Goal: Transaction & Acquisition: Book appointment/travel/reservation

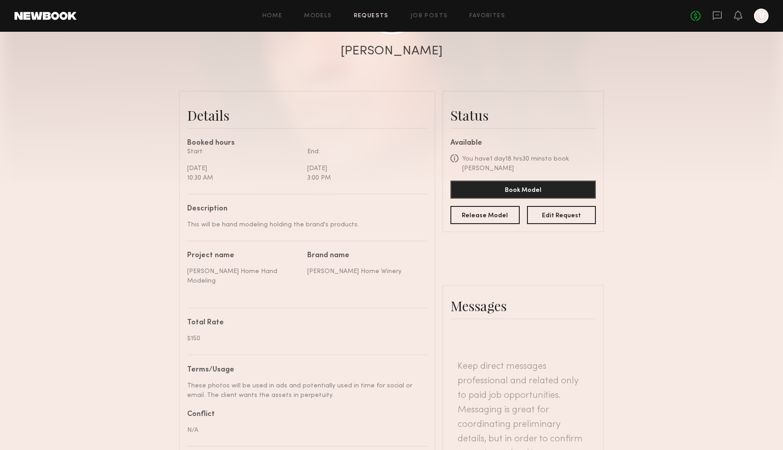
scroll to position [45, 0]
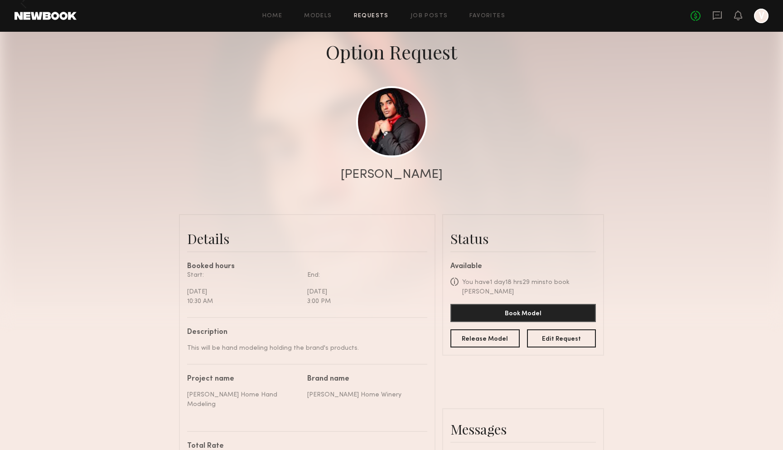
click at [724, 17] on div "No fees up to $5,000 V" at bounding box center [730, 16] width 78 height 15
click at [715, 17] on icon at bounding box center [717, 15] width 9 height 9
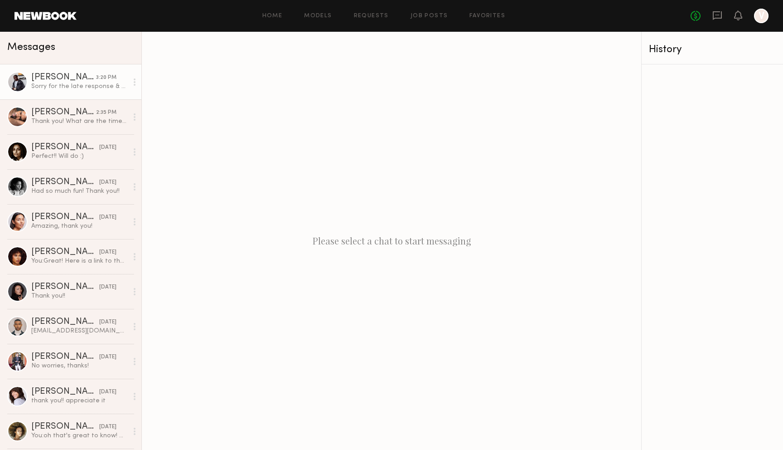
click at [93, 83] on div "Sorry for the late response & hopefully we get to work together in the future" at bounding box center [79, 86] width 97 height 9
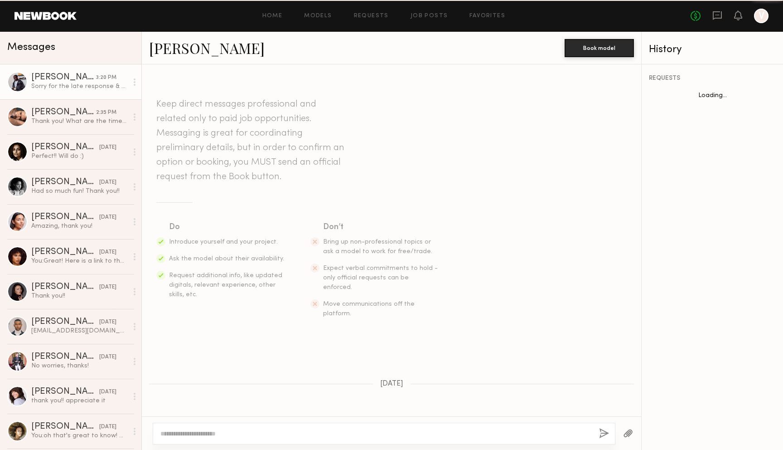
scroll to position [198, 0]
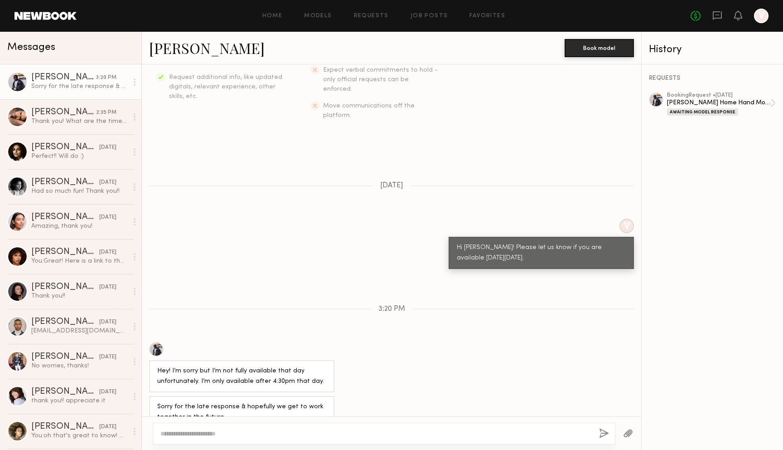
click at [170, 51] on link "Paul G." at bounding box center [207, 47] width 116 height 19
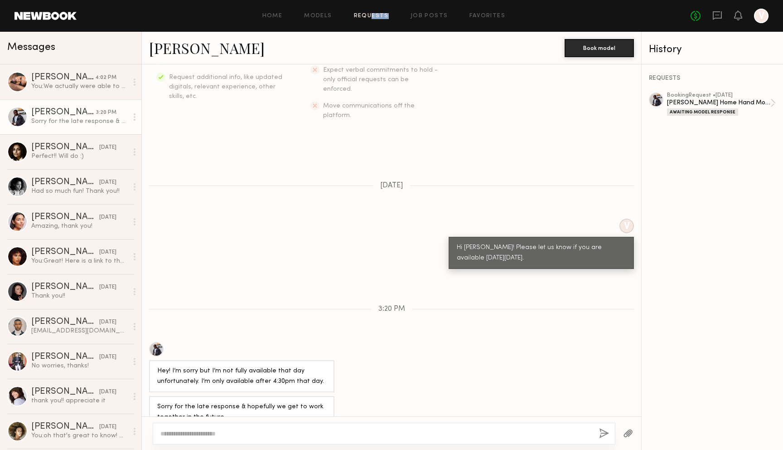
click at [374, 19] on div "Home Models Requests Job Posts Favorites Sign Out No fees up to $5,000 V" at bounding box center [423, 16] width 692 height 15
click at [374, 19] on link "Requests" at bounding box center [371, 16] width 35 height 6
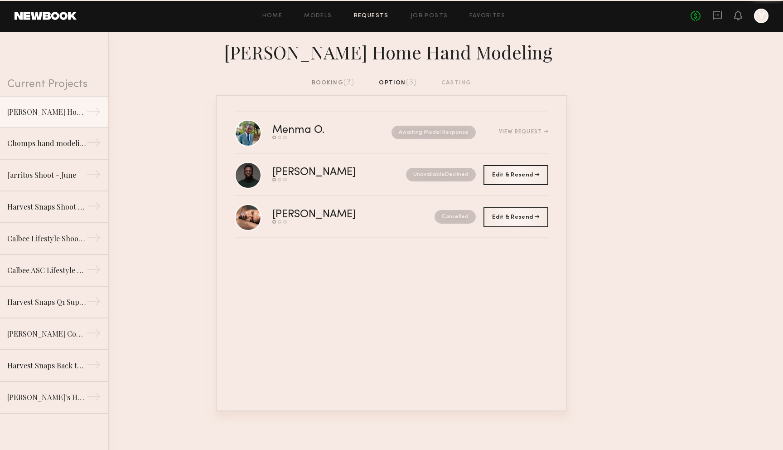
click at [401, 84] on div "booking (3) option (3) casting" at bounding box center [392, 83] width 160 height 10
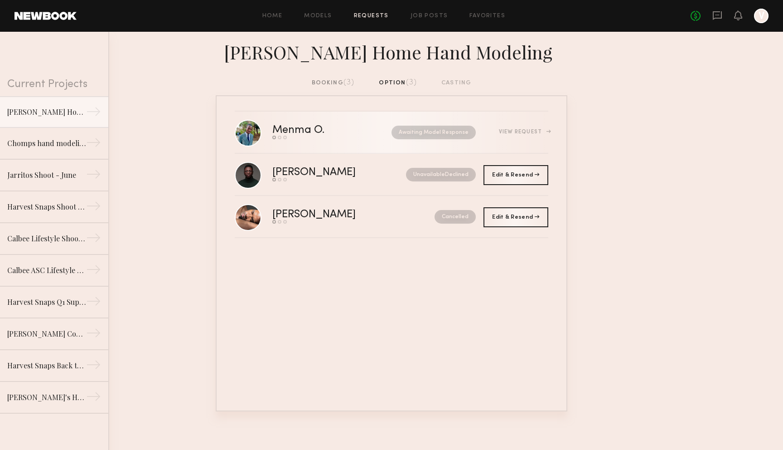
click at [535, 132] on div "View Request" at bounding box center [523, 131] width 49 height 5
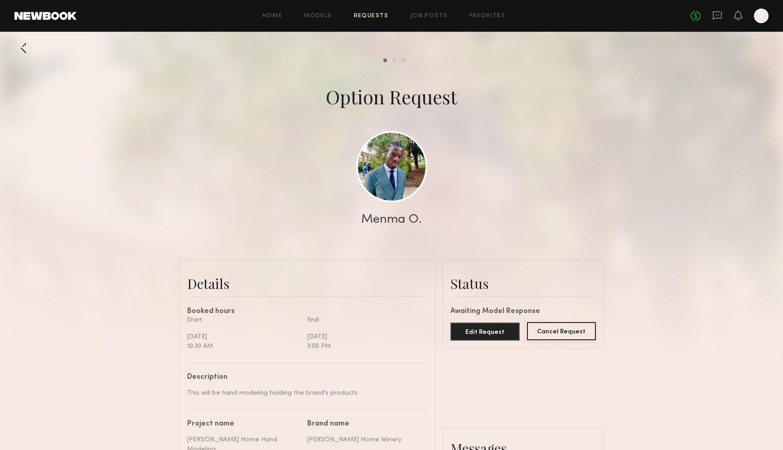
click at [557, 333] on button "Cancel Request" at bounding box center [561, 331] width 69 height 18
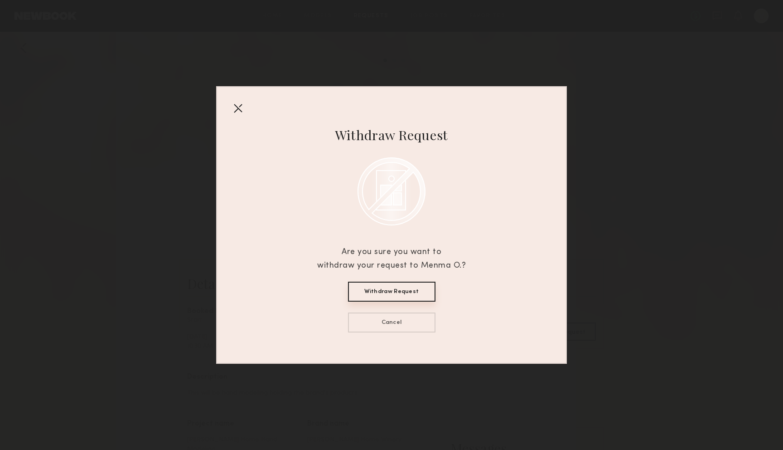
click at [423, 294] on button "Withdraw Request" at bounding box center [391, 291] width 87 height 20
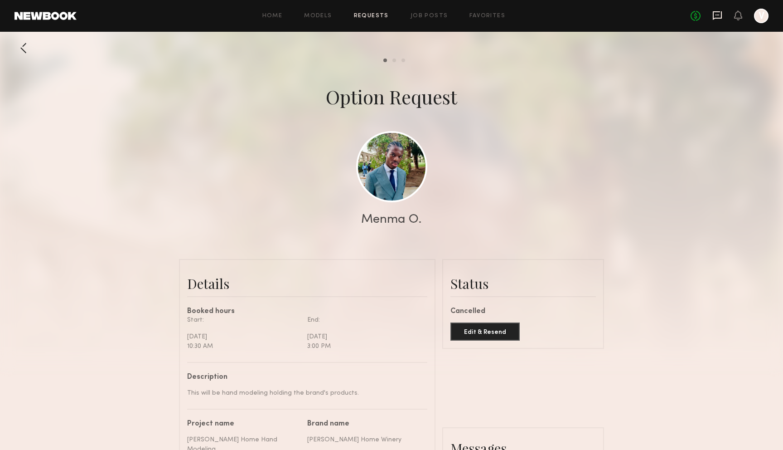
click at [714, 15] on icon at bounding box center [717, 15] width 10 height 10
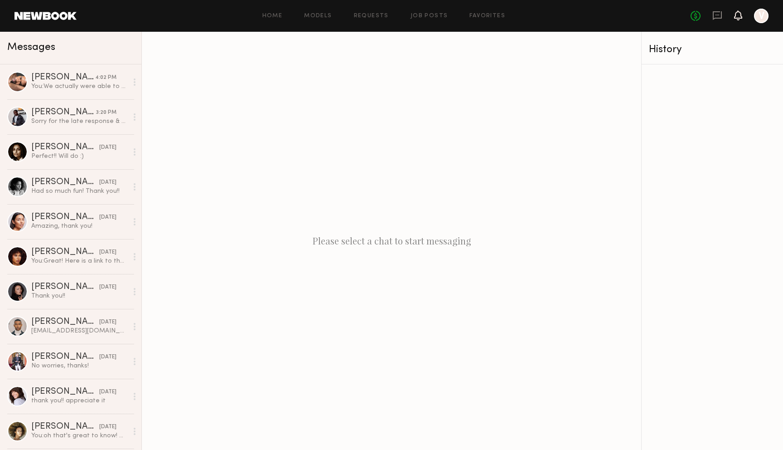
click at [740, 15] on icon at bounding box center [738, 15] width 7 height 6
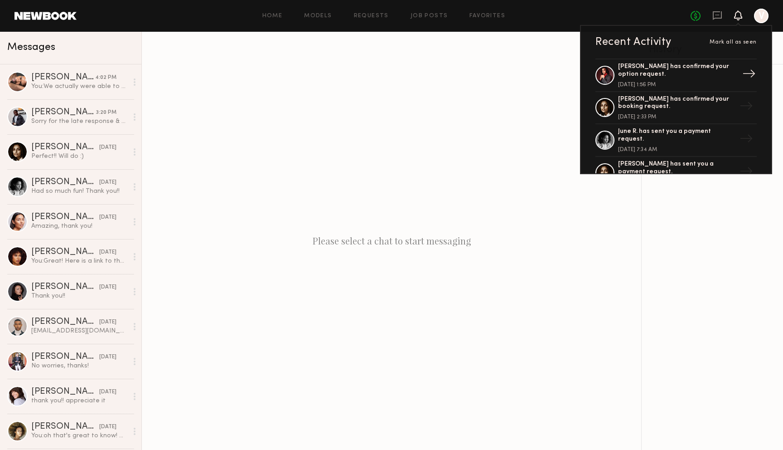
click at [681, 76] on div "Justin C. has confirmed your option request." at bounding box center [677, 70] width 118 height 15
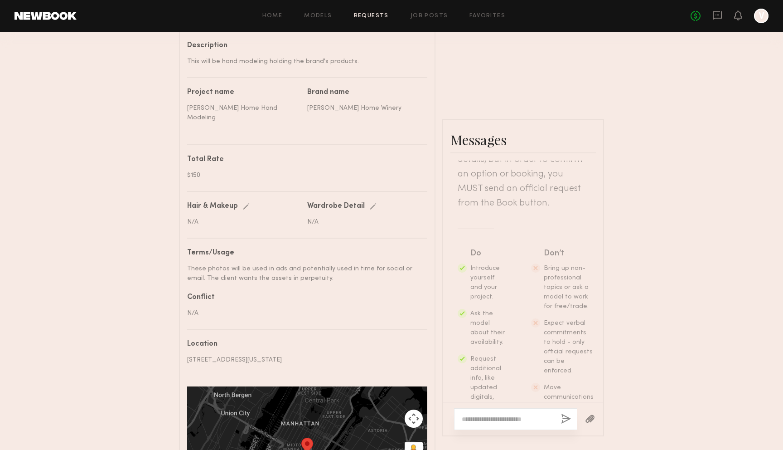
scroll to position [188, 0]
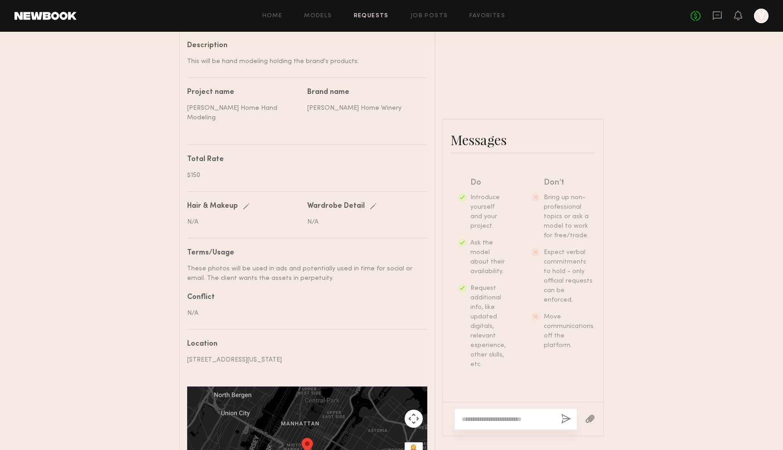
click at [536, 417] on textarea at bounding box center [508, 418] width 92 height 9
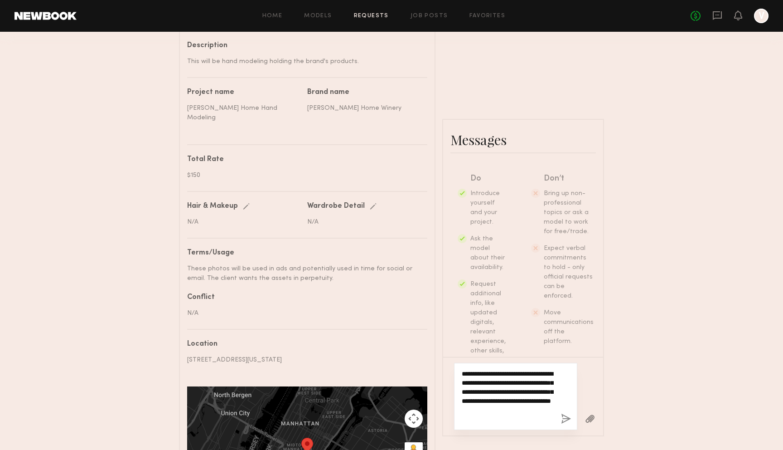
type textarea "**********"
click at [564, 416] on button "button" at bounding box center [566, 418] width 10 height 11
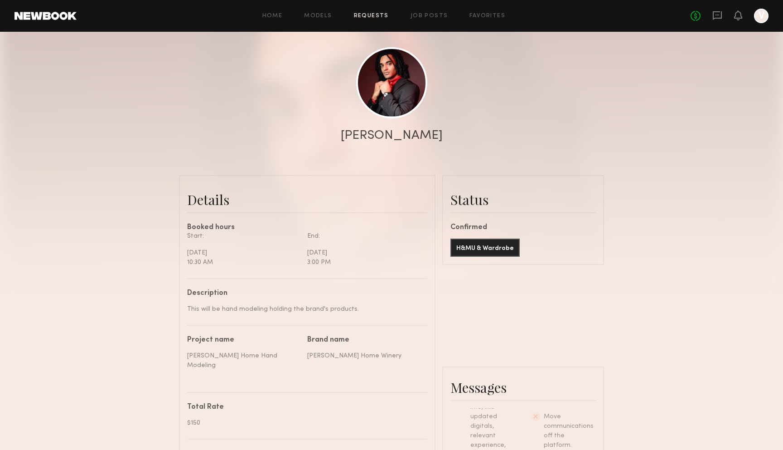
scroll to position [0, 0]
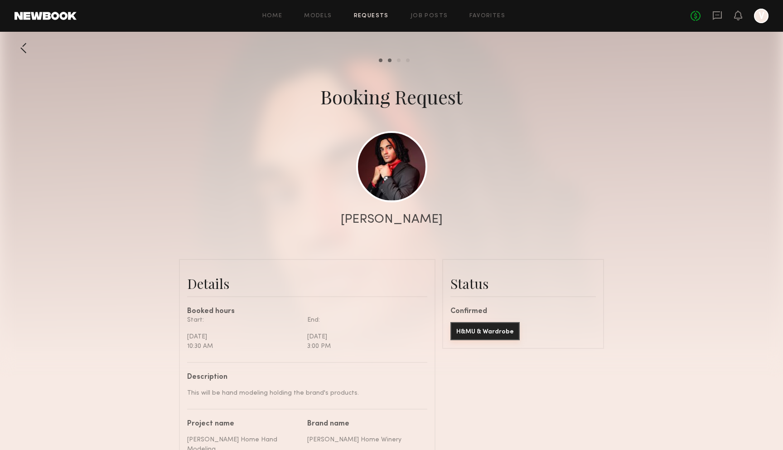
click at [499, 335] on button "H&MU & Wardrobe" at bounding box center [484, 331] width 69 height 18
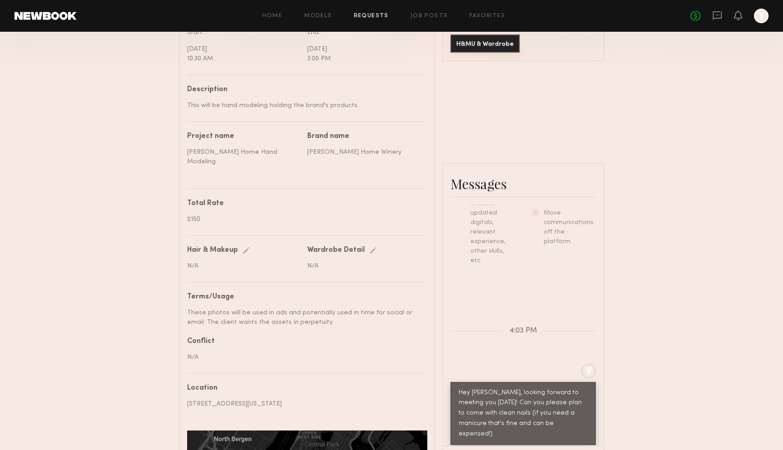
scroll to position [210, 0]
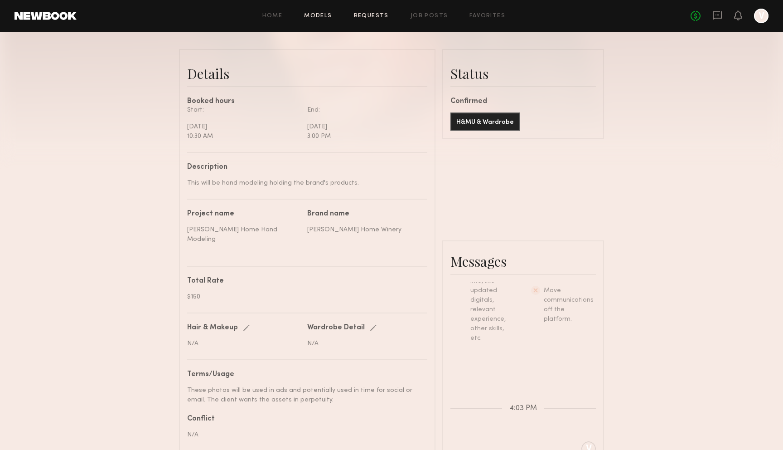
click at [322, 17] on link "Models" at bounding box center [318, 16] width 28 height 6
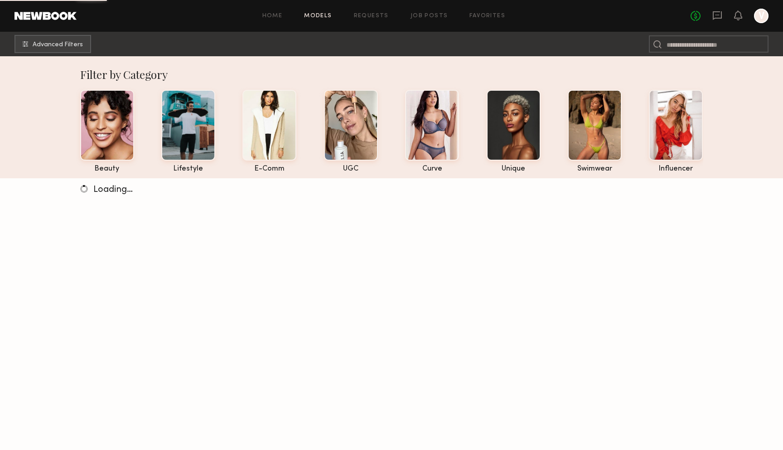
click at [266, 12] on div "Home Models Requests Job Posts Favorites Sign Out No fees up to $5,000 V" at bounding box center [423, 16] width 692 height 15
click at [271, 19] on div "Home Models Requests Job Posts Favorites Sign Out No fees up to $5,000 V" at bounding box center [423, 16] width 692 height 15
click at [272, 16] on link "Home" at bounding box center [272, 16] width 20 height 6
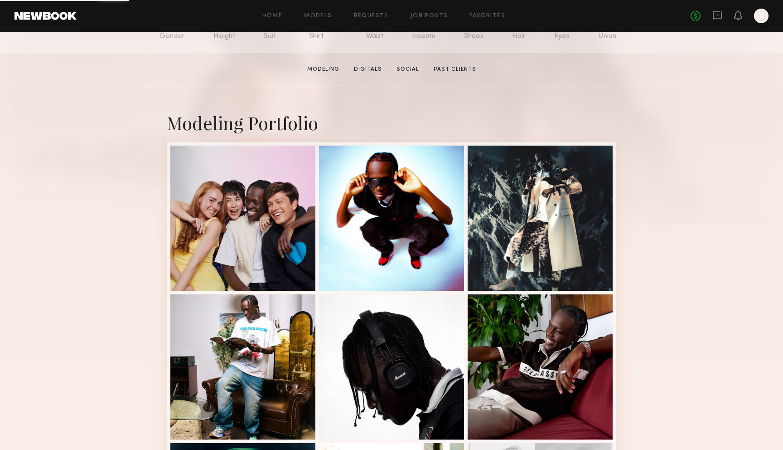
scroll to position [148, 0]
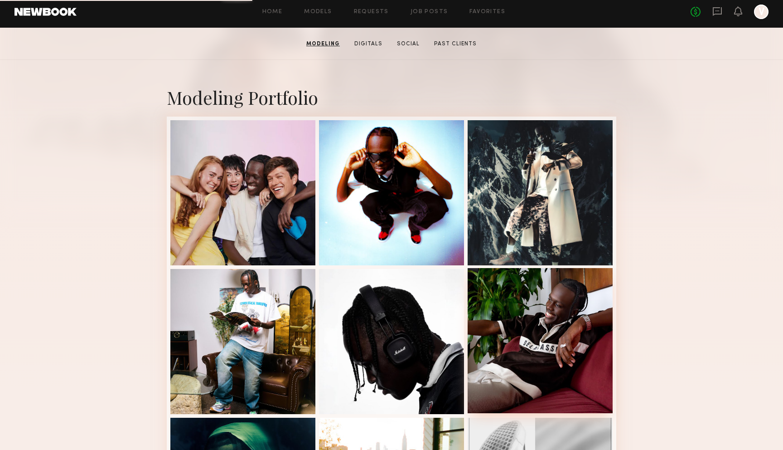
click at [568, 349] on div at bounding box center [540, 340] width 145 height 145
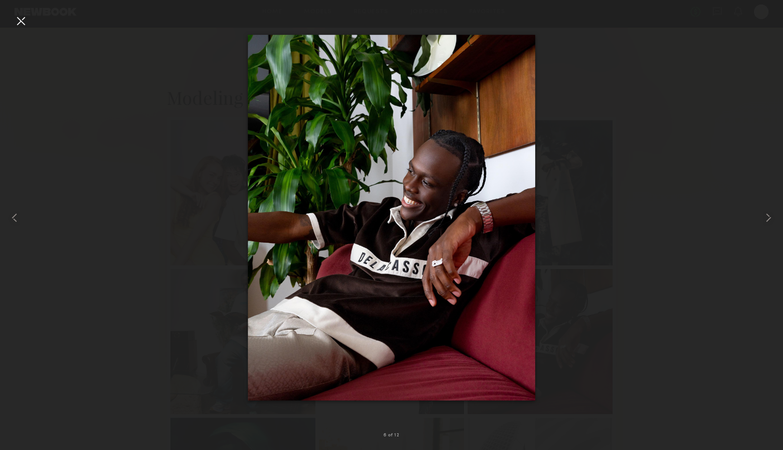
click at [647, 268] on div at bounding box center [391, 218] width 783 height 406
click at [25, 23] on div at bounding box center [21, 21] width 15 height 15
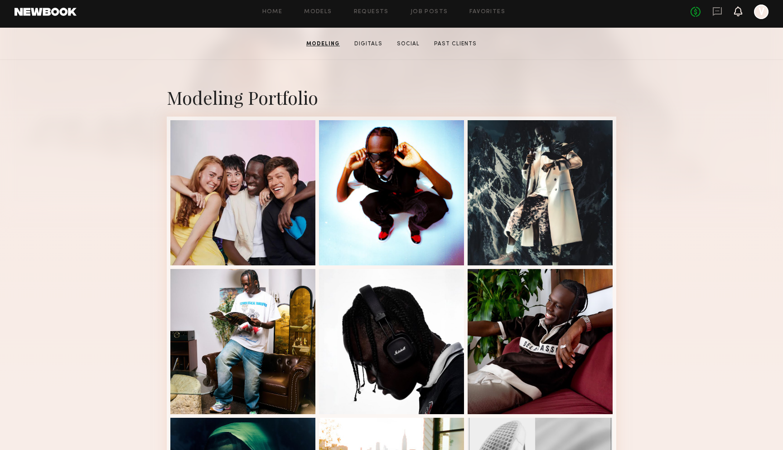
click at [735, 13] on icon at bounding box center [738, 11] width 7 height 6
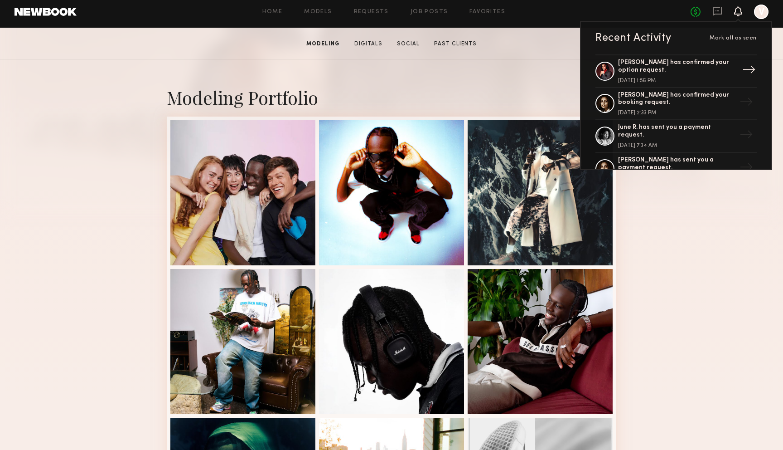
click at [673, 71] on div "[PERSON_NAME] has confirmed your option request." at bounding box center [677, 66] width 118 height 15
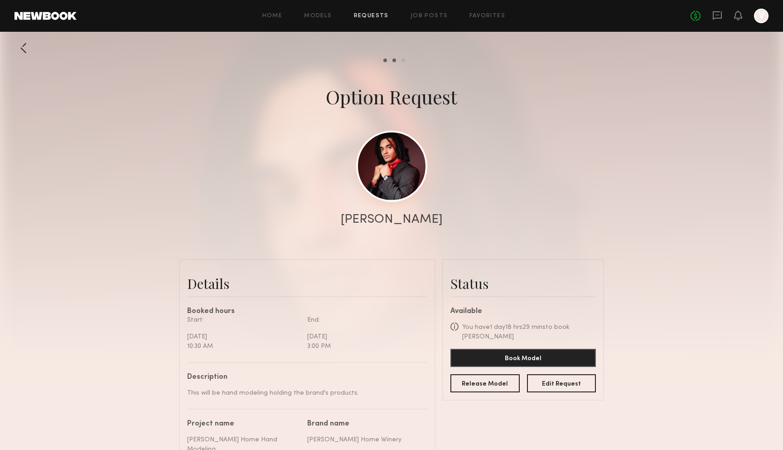
click at [395, 171] on link at bounding box center [391, 166] width 71 height 71
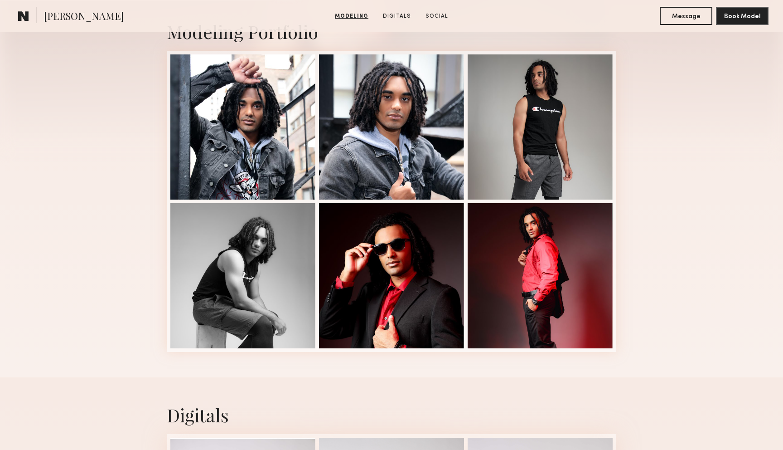
scroll to position [206, 0]
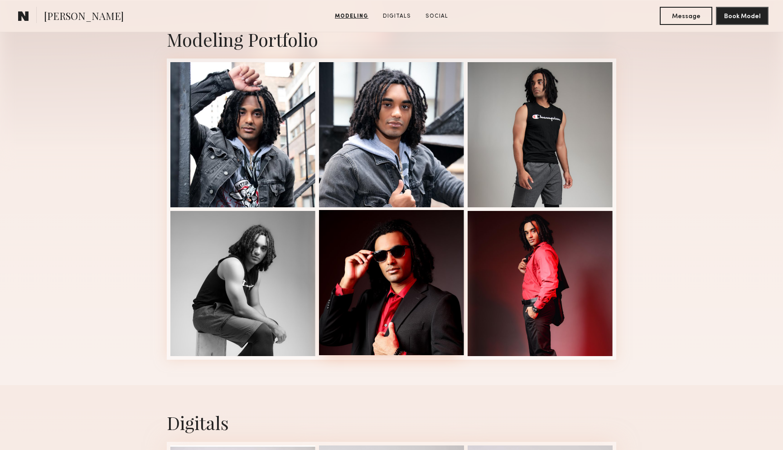
click at [411, 278] on div at bounding box center [391, 282] width 145 height 145
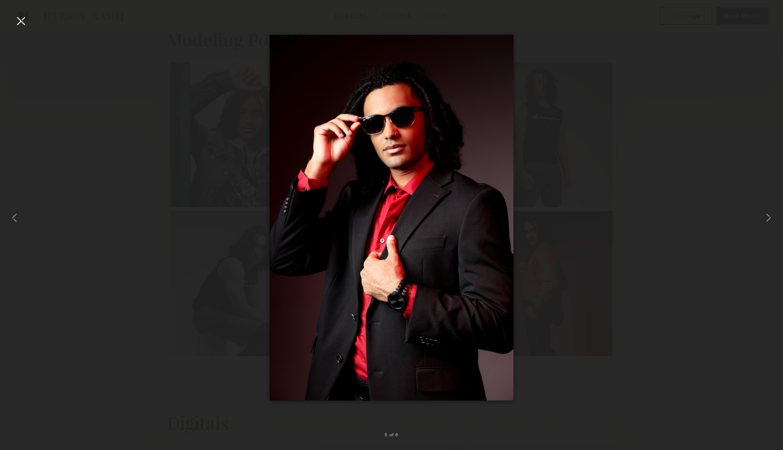
click at [553, 290] on div at bounding box center [391, 218] width 783 height 406
click at [21, 25] on div at bounding box center [21, 21] width 15 height 15
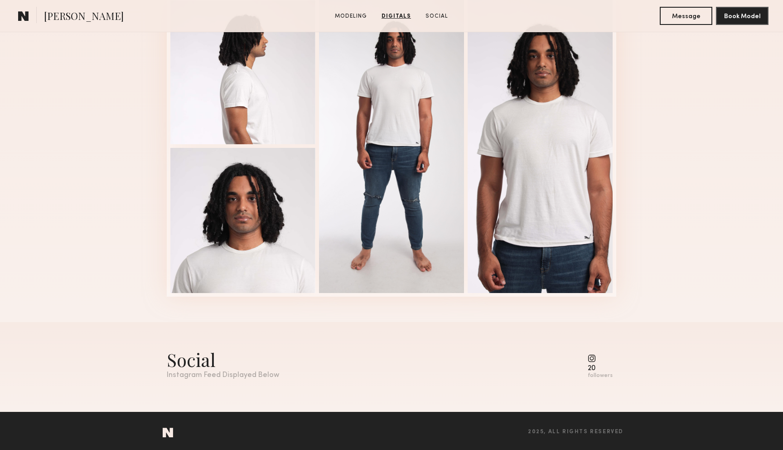
scroll to position [654, 0]
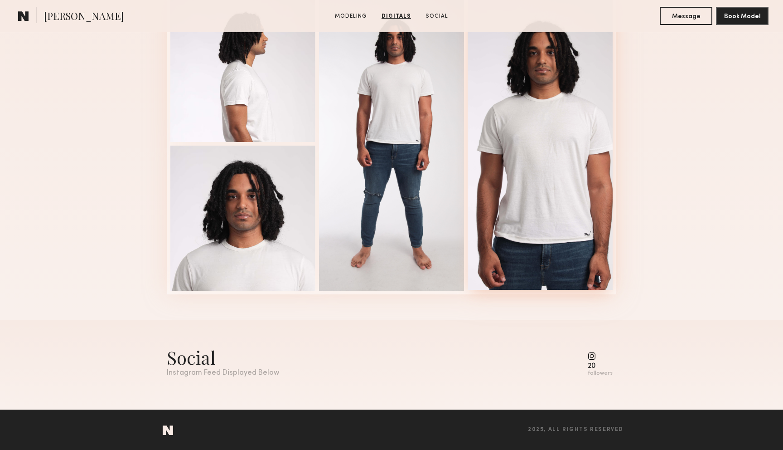
click at [567, 271] on div at bounding box center [540, 143] width 145 height 294
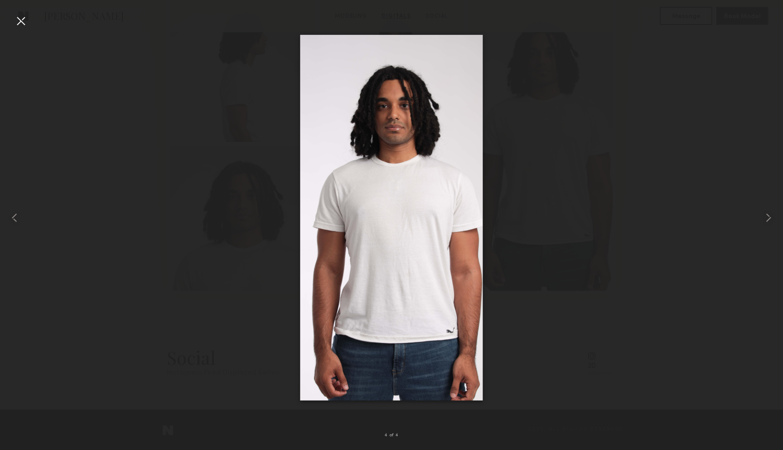
click at [587, 313] on div at bounding box center [391, 218] width 783 height 406
click at [19, 17] on div at bounding box center [21, 21] width 15 height 15
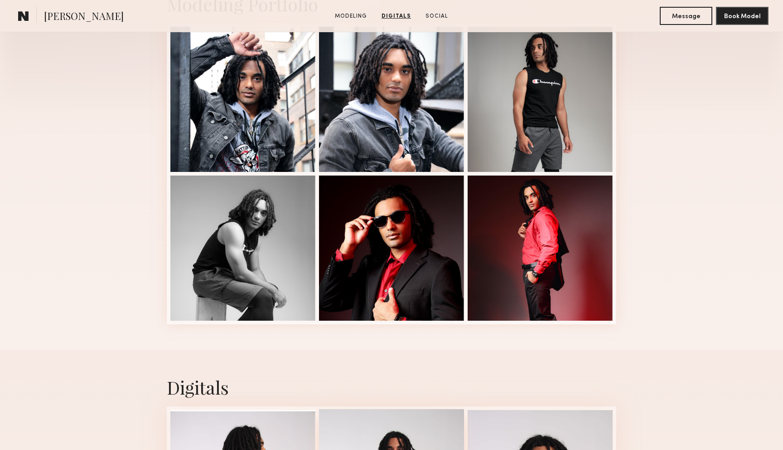
scroll to position [0, 0]
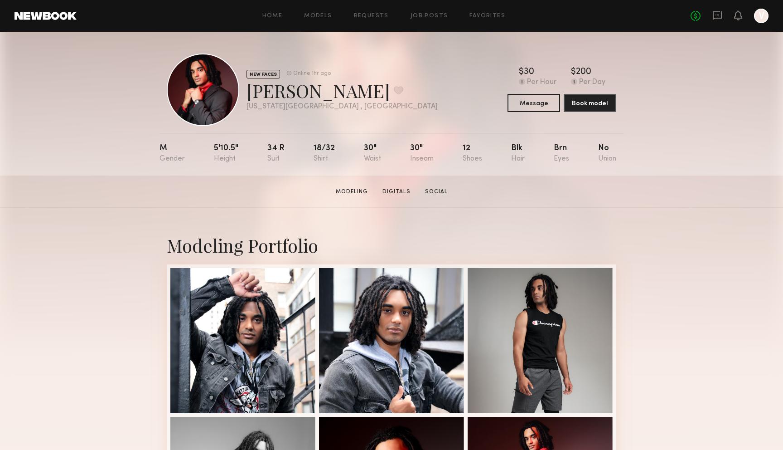
click at [52, 17] on link at bounding box center [46, 16] width 62 height 8
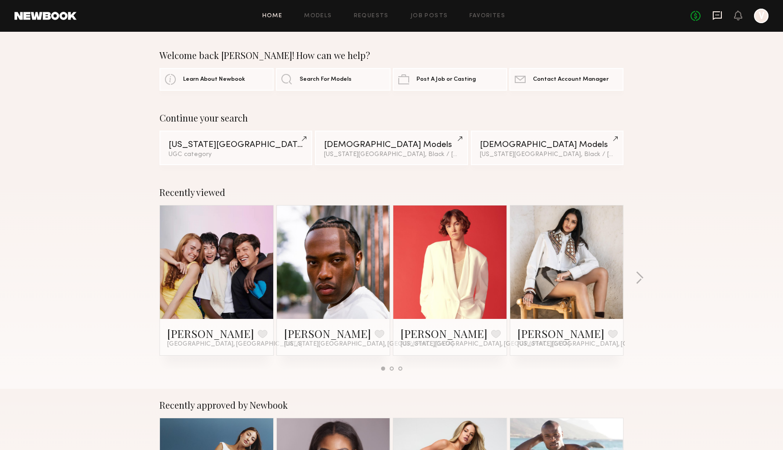
click at [720, 17] on icon at bounding box center [717, 15] width 10 height 10
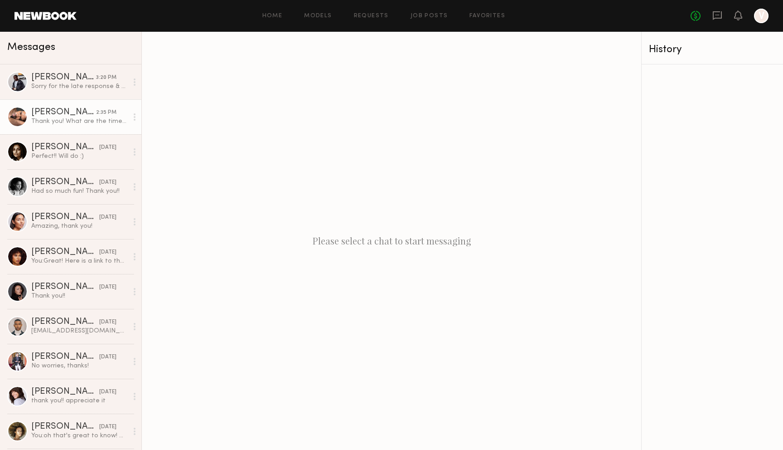
click at [92, 125] on div "Thank you! What are the times? Approximately how long will the shoot last" at bounding box center [79, 121] width 97 height 9
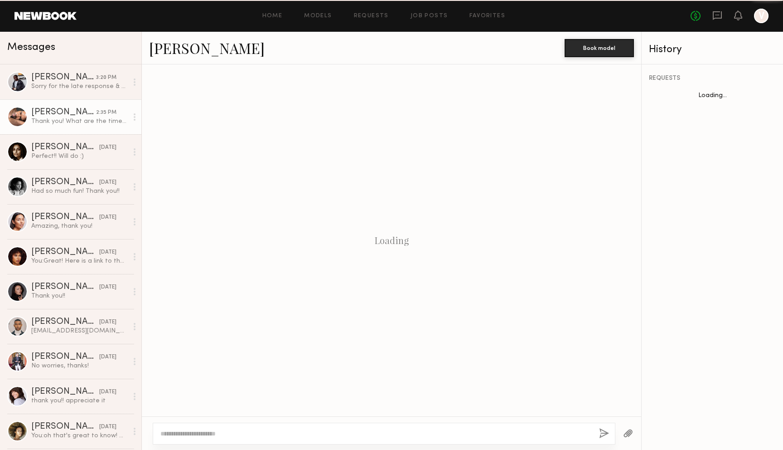
scroll to position [140, 0]
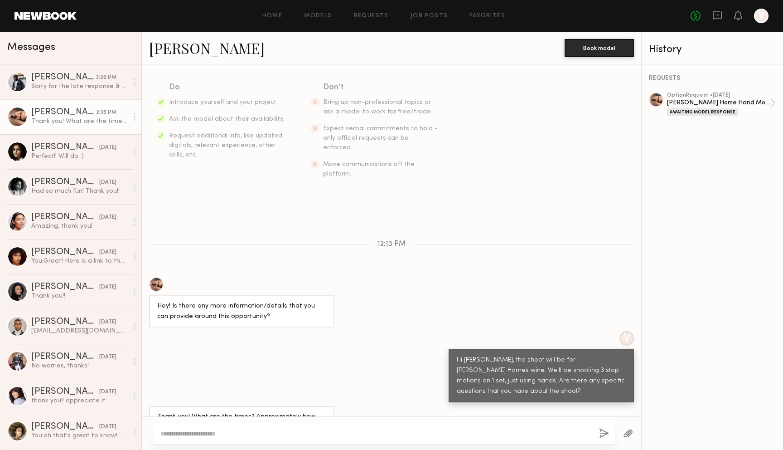
click at [328, 434] on textarea at bounding box center [375, 433] width 431 height 9
click at [704, 104] on div "Sutter Home Hand Modeling" at bounding box center [718, 102] width 103 height 9
click at [363, 437] on textarea at bounding box center [375, 433] width 431 height 9
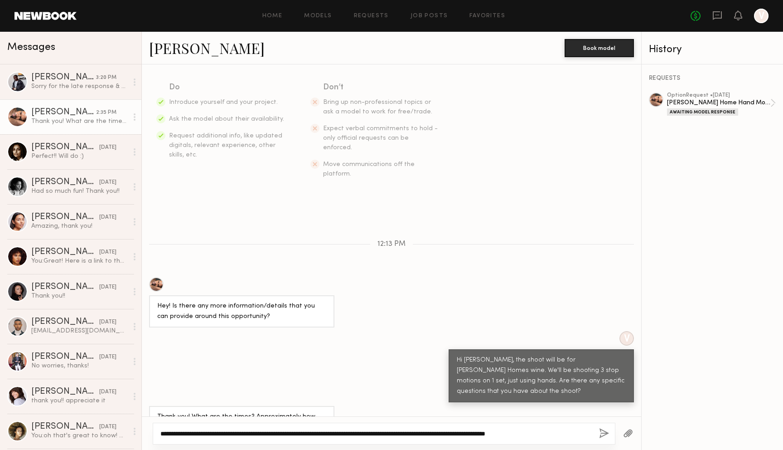
type textarea "**********"
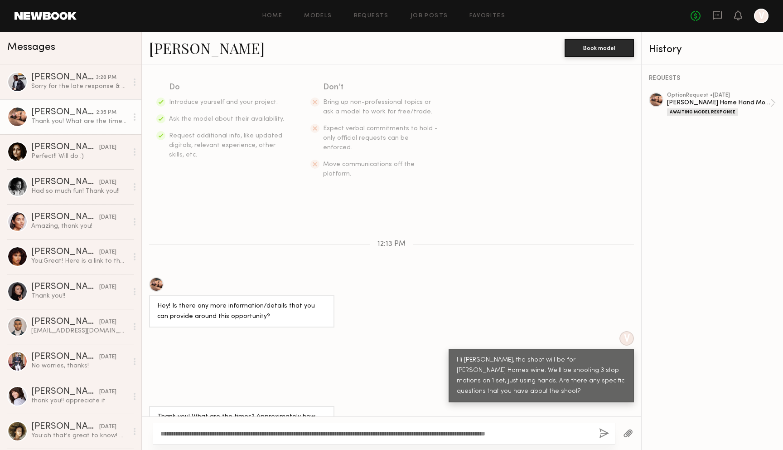
click at [155, 277] on div at bounding box center [156, 284] width 15 height 15
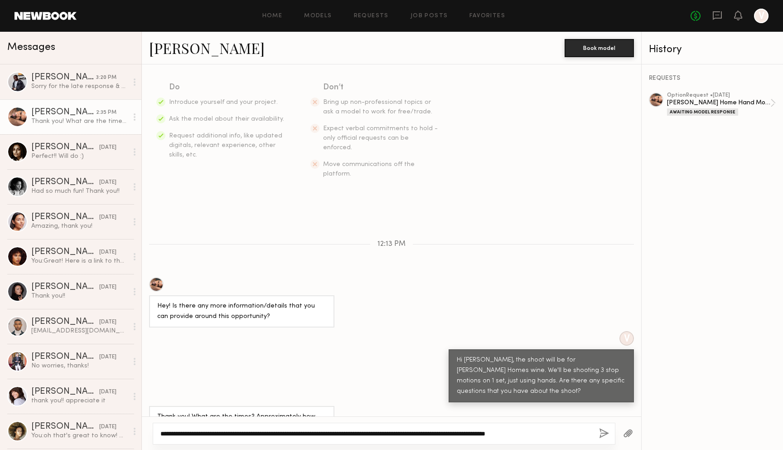
click at [567, 435] on textarea "**********" at bounding box center [375, 433] width 431 height 9
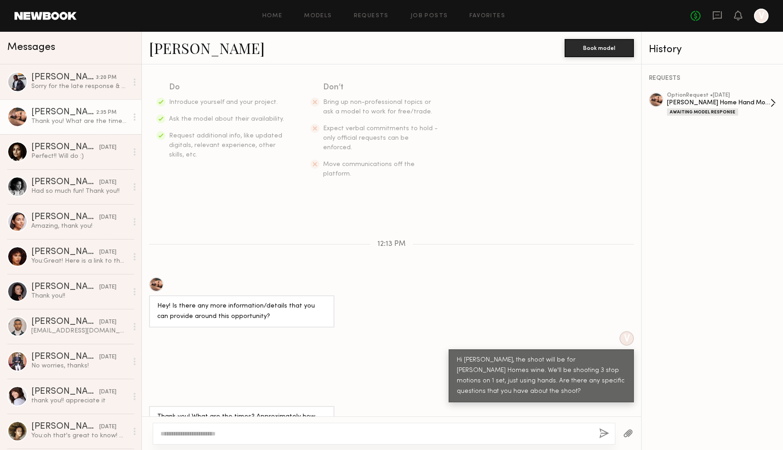
click at [768, 95] on div "option Request • 10/13/2025" at bounding box center [718, 95] width 103 height 6
click at [472, 434] on textarea at bounding box center [375, 433] width 431 height 9
type textarea "**********"
click at [602, 429] on button "button" at bounding box center [604, 433] width 10 height 11
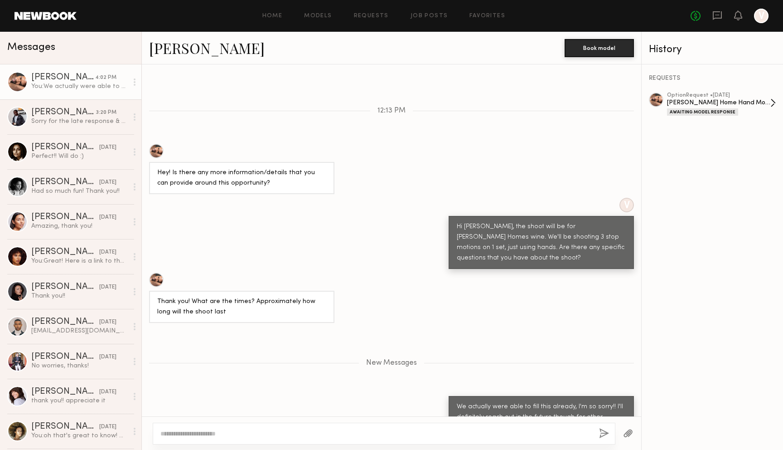
click at [738, 108] on div "Awaiting Model Response" at bounding box center [718, 112] width 103 height 8
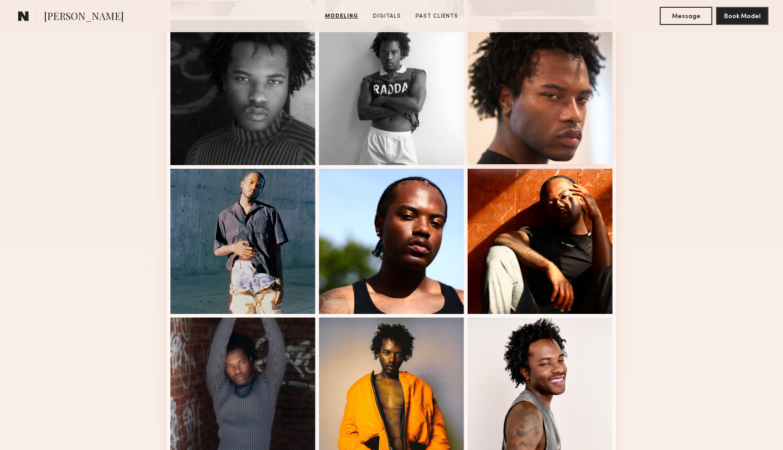
scroll to position [525, 0]
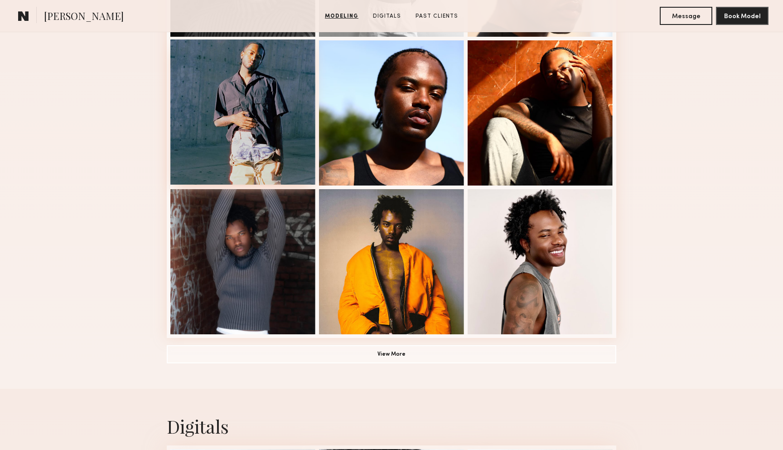
click at [217, 153] on div at bounding box center [242, 111] width 145 height 145
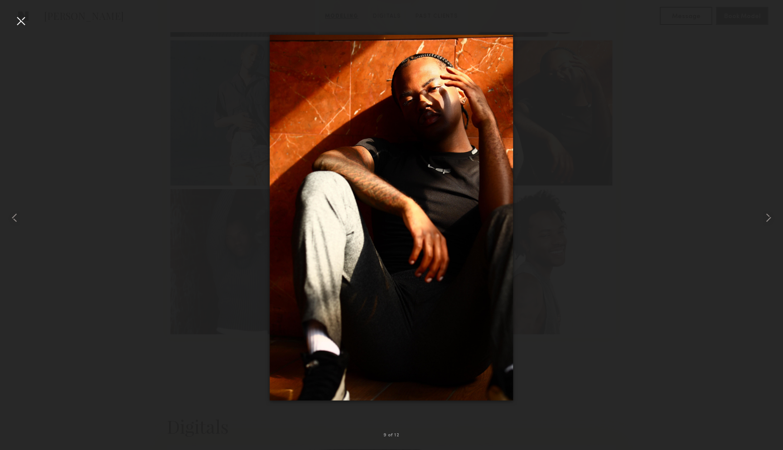
click at [585, 243] on div at bounding box center [391, 218] width 783 height 406
click at [617, 182] on div at bounding box center [391, 218] width 783 height 406
click at [18, 25] on div at bounding box center [21, 21] width 15 height 15
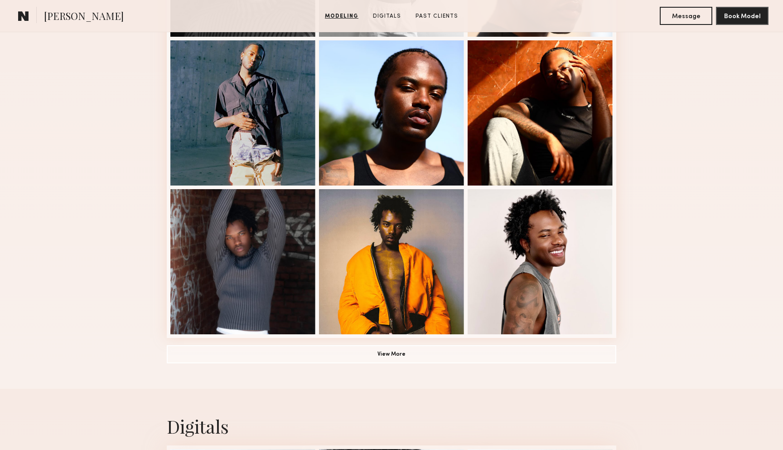
scroll to position [0, 0]
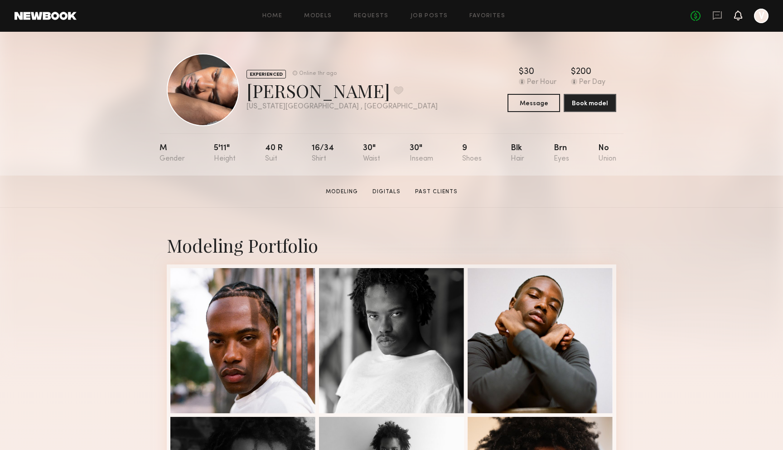
click at [736, 11] on icon at bounding box center [738, 15] width 8 height 10
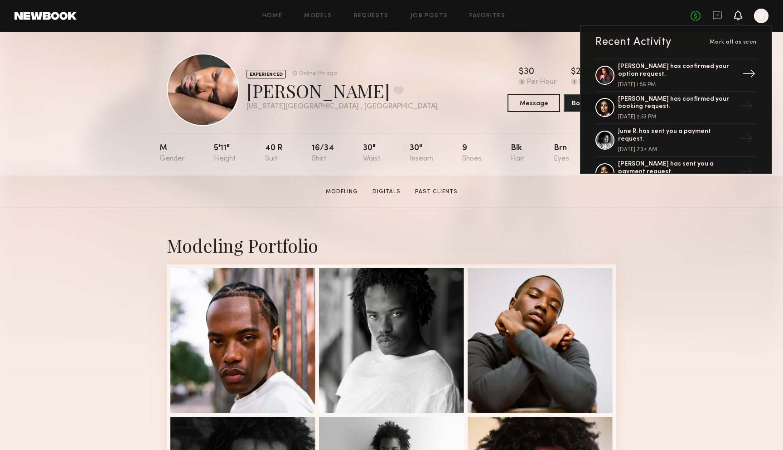
click at [689, 75] on div "Justin C. has confirmed your option request." at bounding box center [677, 70] width 118 height 15
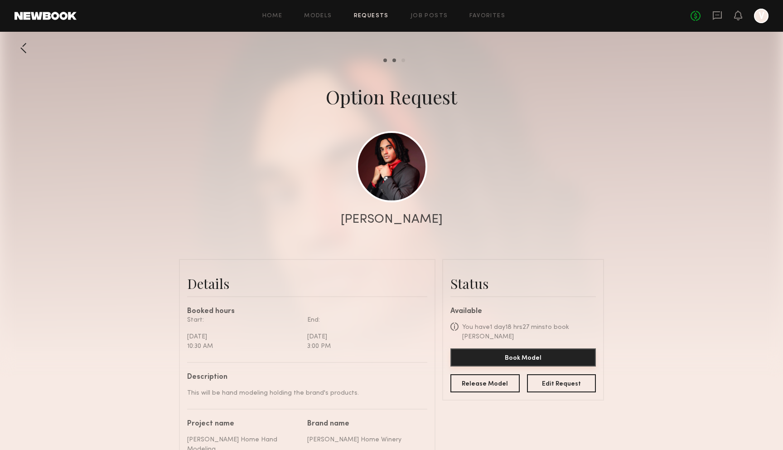
click at [506, 350] on button "Book Model" at bounding box center [522, 357] width 145 height 18
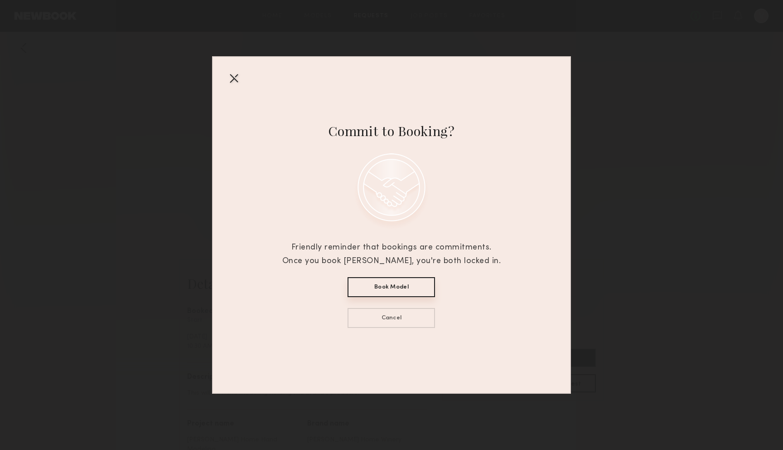
click at [425, 290] on button "Book Model" at bounding box center [391, 287] width 87 height 20
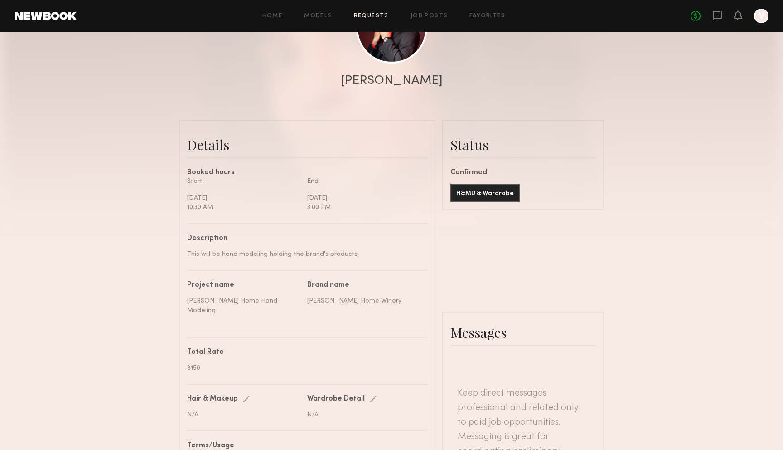
scroll to position [262, 0]
